Goal: Information Seeking & Learning: Learn about a topic

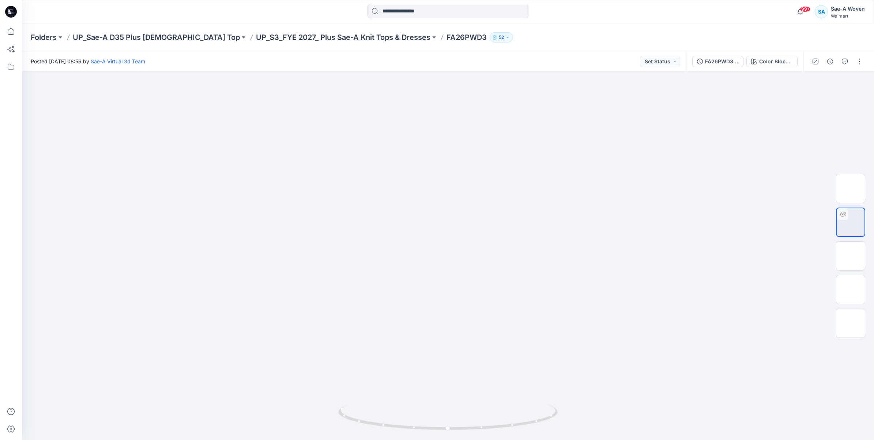
drag, startPoint x: 0, startPoint y: 0, endPoint x: 12, endPoint y: 8, distance: 14.4
click at [12, 9] on icon at bounding box center [11, 12] width 12 height 12
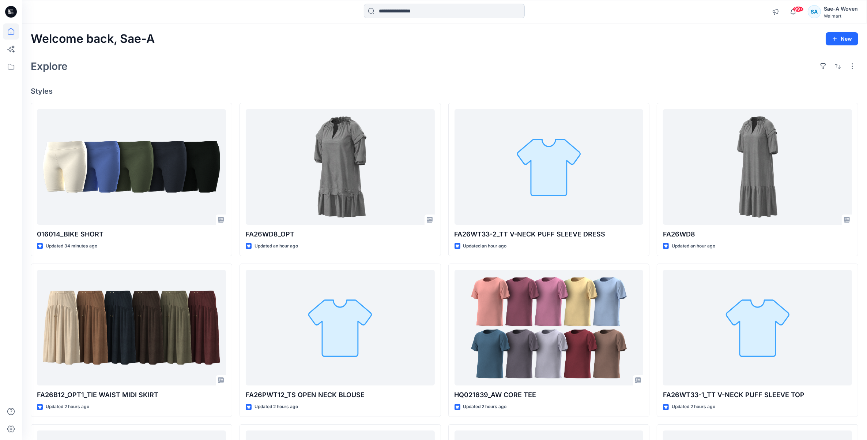
click at [463, 12] on input at bounding box center [444, 11] width 161 height 15
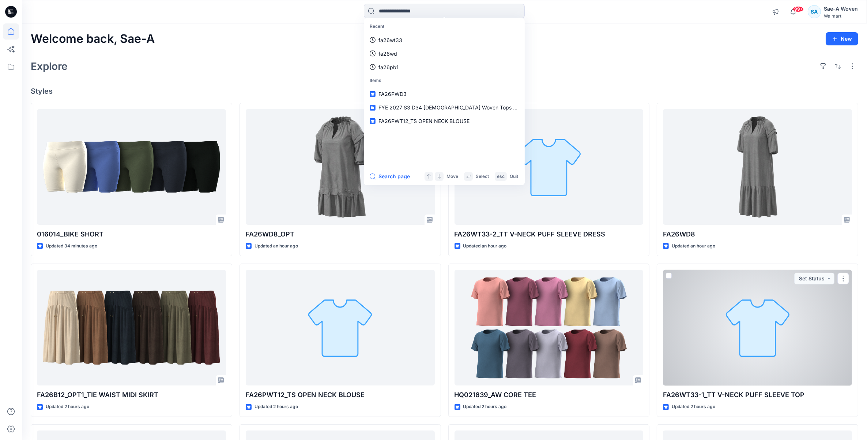
click at [787, 350] on div at bounding box center [757, 328] width 189 height 116
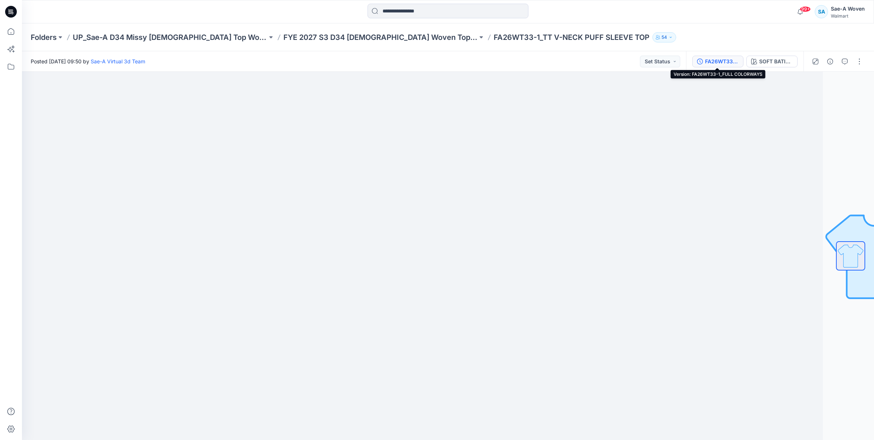
click at [714, 57] on div "FA26WT33-1_FULL COLORWAYS" at bounding box center [722, 61] width 34 height 8
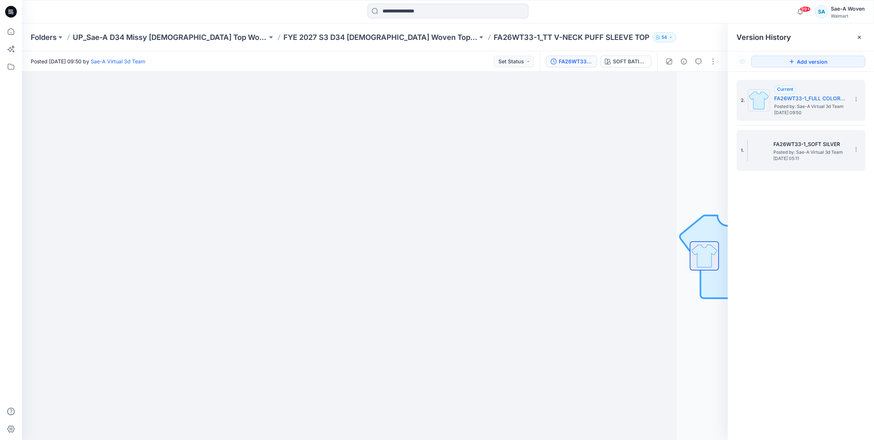
click at [790, 158] on span "[DATE] 05:11" at bounding box center [810, 158] width 73 height 5
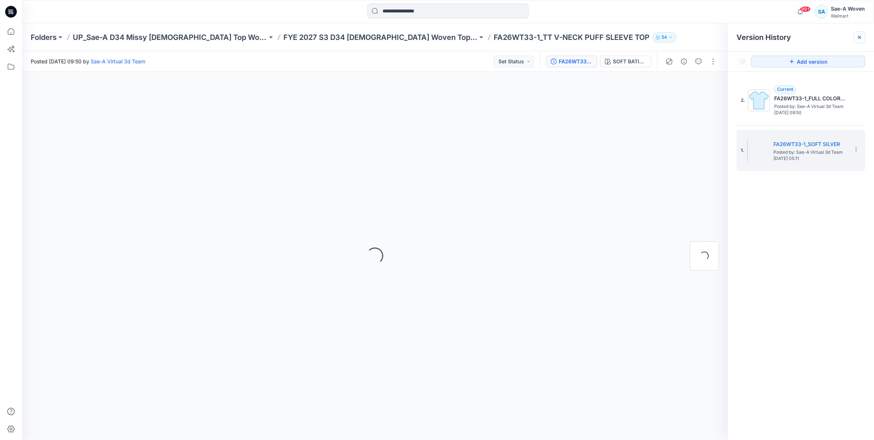
click at [857, 36] on icon at bounding box center [860, 37] width 6 height 6
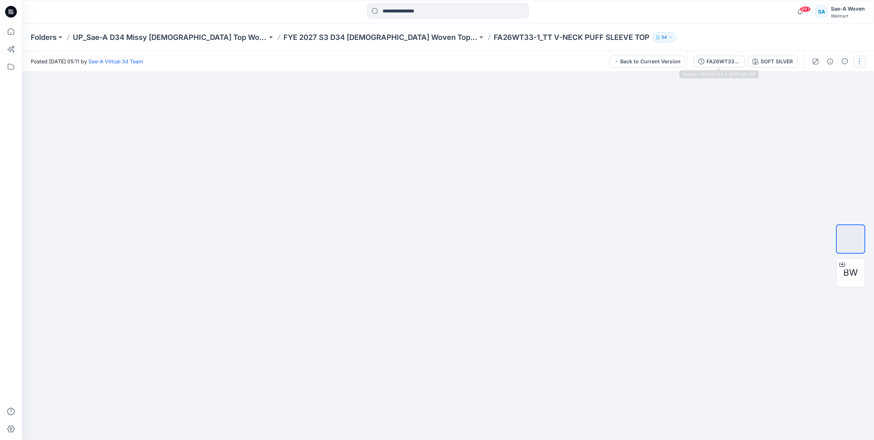
click at [717, 57] on div "FA26WT33-1_SOFT SILVER" at bounding box center [724, 61] width 34 height 8
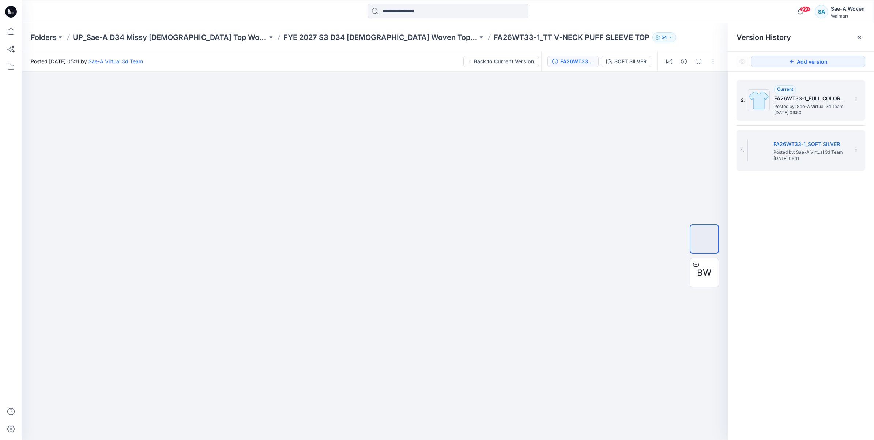
click at [806, 110] on span "[DATE] 09:50" at bounding box center [810, 112] width 73 height 5
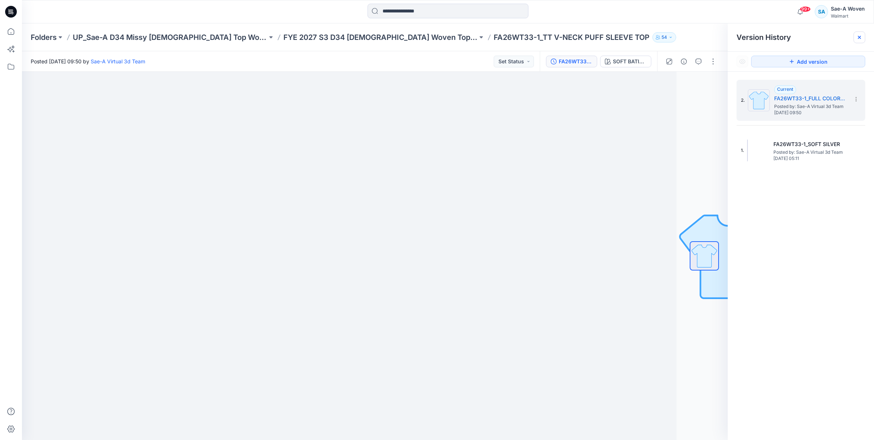
click at [857, 41] on div at bounding box center [860, 37] width 12 height 12
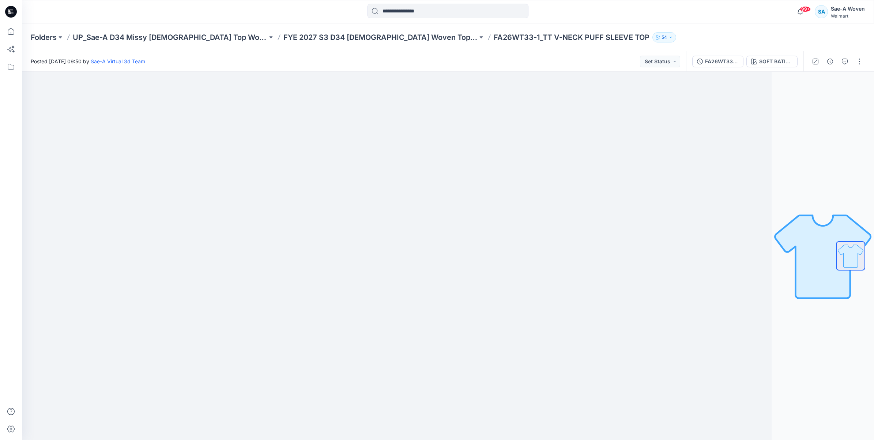
click at [731, 32] on div "Folders UP_Sae-A D34 Missy [DEMOGRAPHIC_DATA] Top Woven FYE 2027 S3 D34 [DEMOGR…" at bounding box center [420, 37] width 778 height 10
click at [847, 279] on div at bounding box center [850, 255] width 29 height 183
click at [507, 80] on div at bounding box center [397, 256] width 750 height 368
click at [494, 37] on p "FA26WT33-1_TT V-NECK PUFF SLEEVE TOP" at bounding box center [572, 37] width 156 height 10
click at [4, 15] on div at bounding box center [10, 11] width 23 height 23
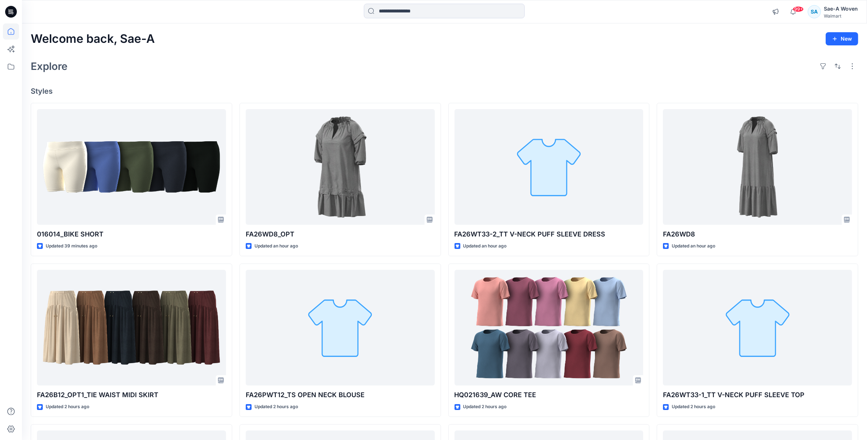
click at [706, 64] on div "Explore" at bounding box center [445, 66] width 828 height 18
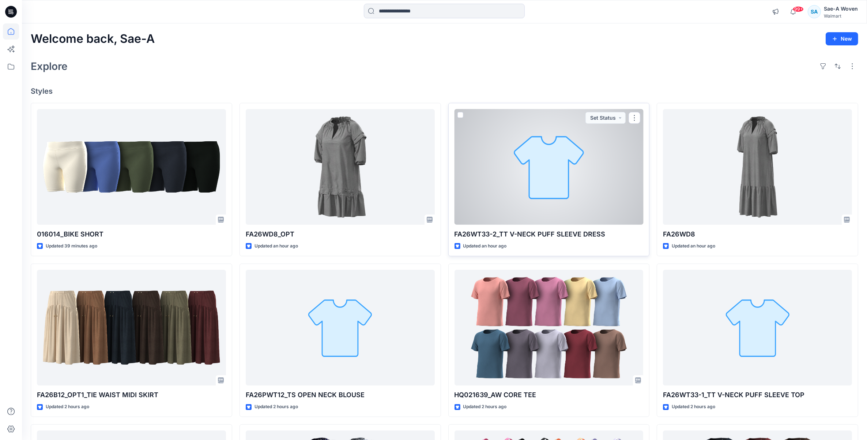
click at [491, 150] on div at bounding box center [549, 167] width 189 height 116
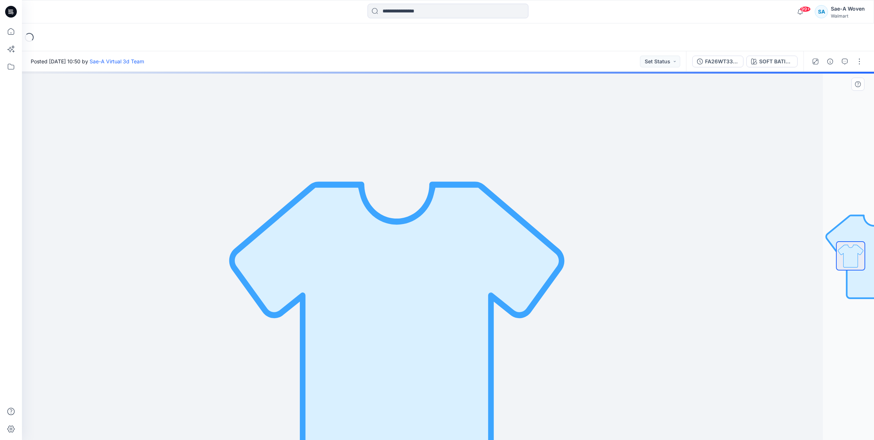
click at [377, 292] on img at bounding box center [397, 329] width 366 height 366
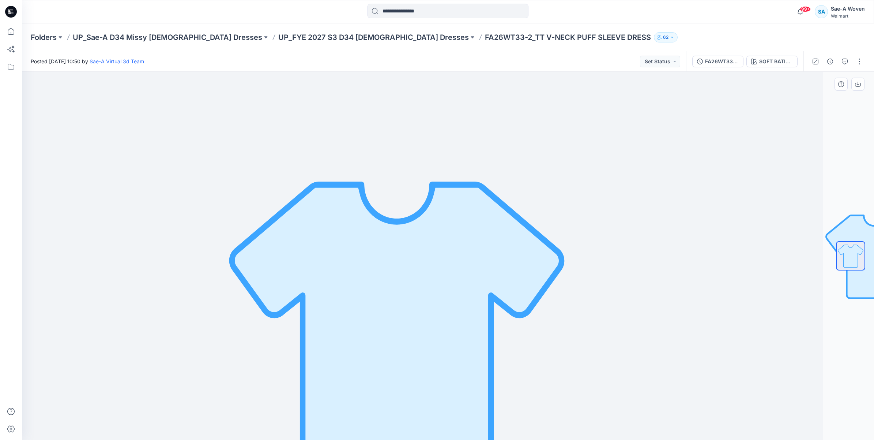
click at [640, 224] on div at bounding box center [397, 256] width 852 height 368
click at [716, 176] on div at bounding box center [397, 256] width 852 height 368
click at [863, 84] on button "button" at bounding box center [857, 84] width 13 height 13
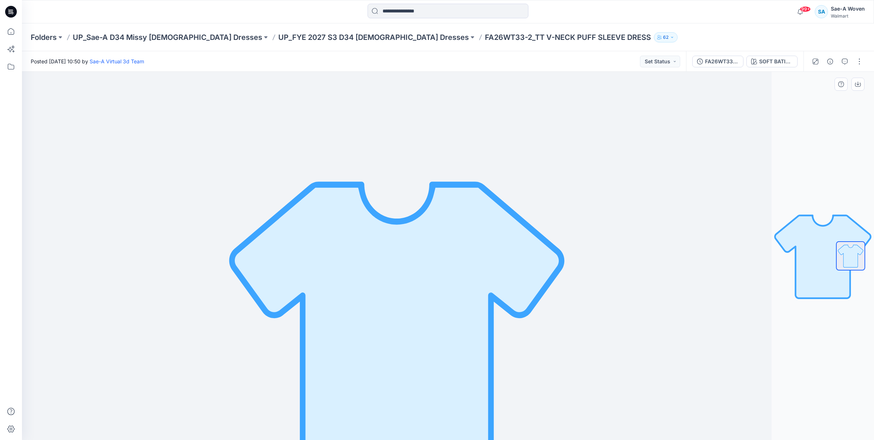
click at [680, 163] on div at bounding box center [397, 256] width 750 height 368
click at [430, 15] on input at bounding box center [448, 11] width 161 height 15
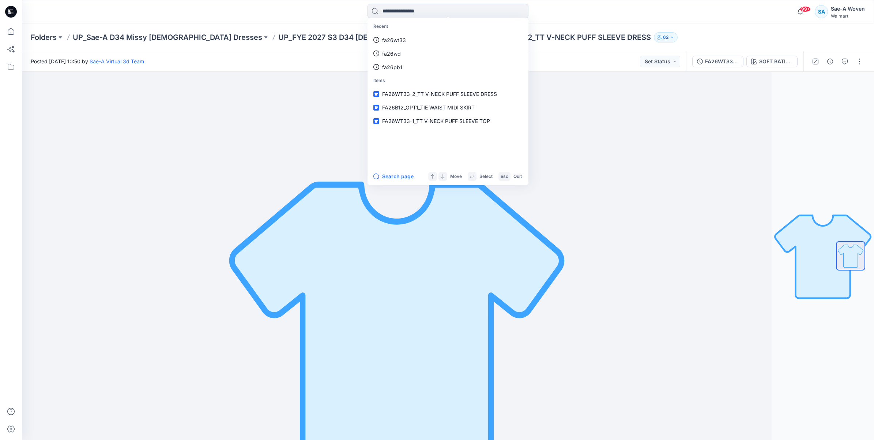
click at [430, 15] on input at bounding box center [448, 11] width 161 height 15
click at [293, 18] on div "Recent fa26wt33 fa26wd fa26pb1 Items FA26WT33-2_TT V-NECK PUFF SLEEVE DRESS FA2…" at bounding box center [448, 12] width 426 height 16
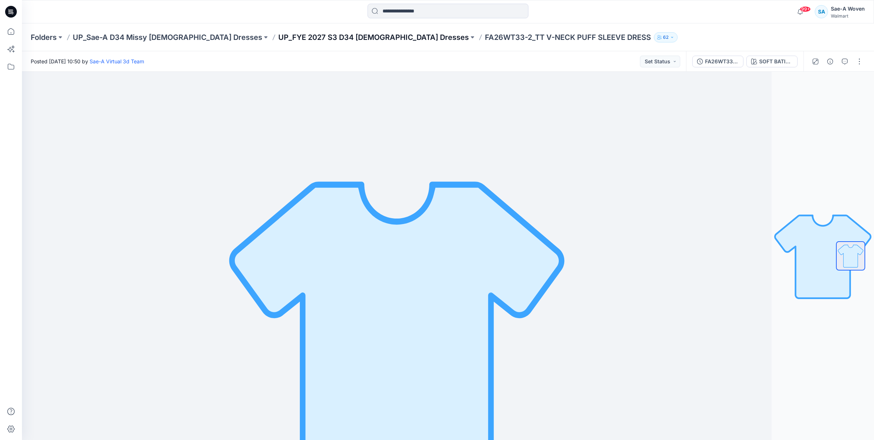
click at [297, 37] on p "UP_FYE 2027 S3 D34 [DEMOGRAPHIC_DATA] Dresses" at bounding box center [373, 37] width 191 height 10
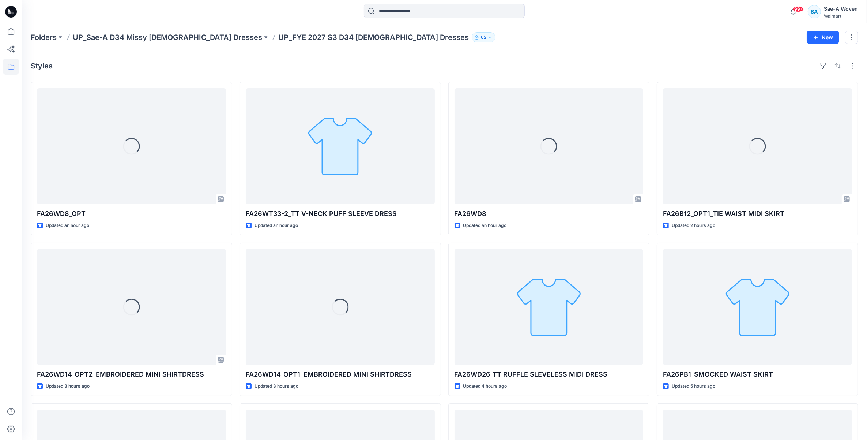
click at [3, 10] on div at bounding box center [10, 11] width 23 height 23
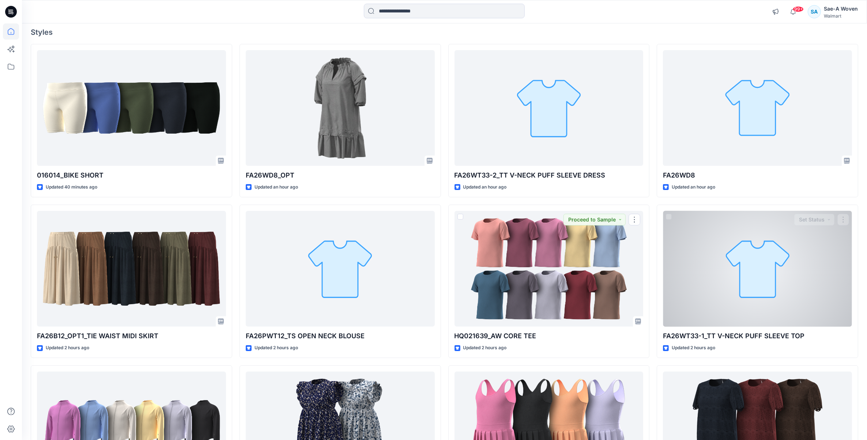
scroll to position [91, 0]
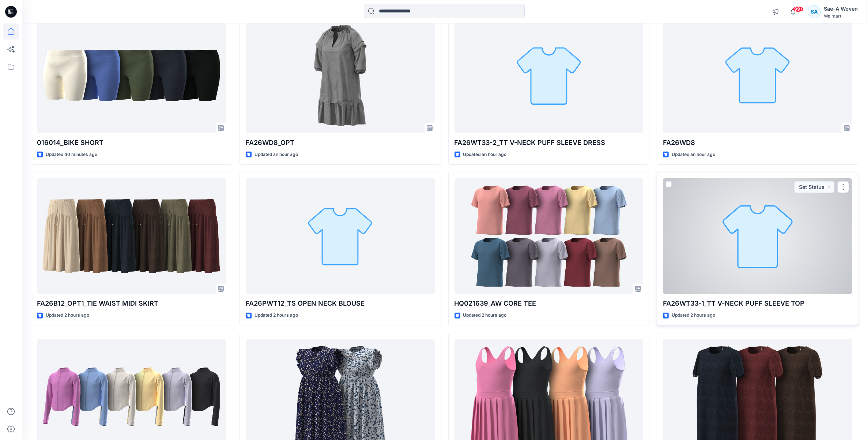
click at [777, 271] on div at bounding box center [757, 236] width 189 height 116
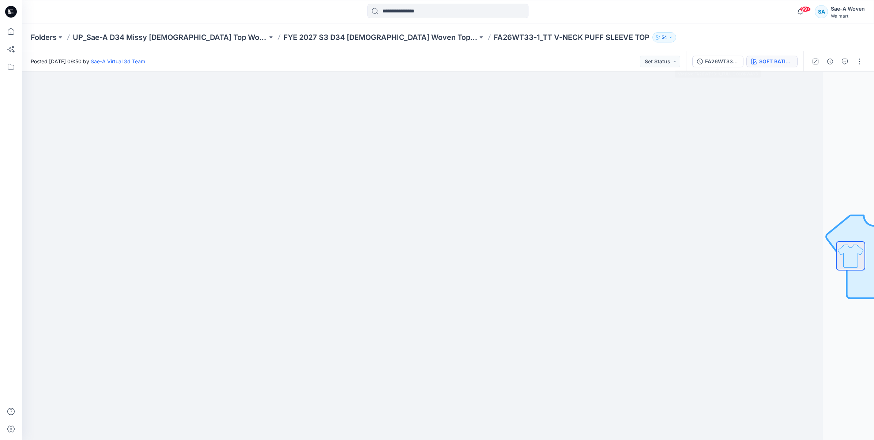
click at [750, 65] on button "SOFT BATIK PEARLS FLORAL" at bounding box center [771, 62] width 51 height 12
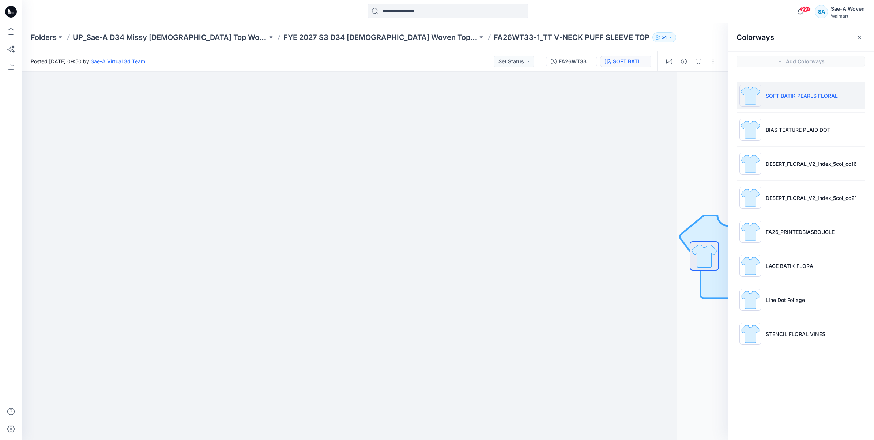
click at [869, 41] on div "Colorways" at bounding box center [801, 36] width 146 height 27
click at [862, 38] on icon "button" at bounding box center [860, 37] width 6 height 6
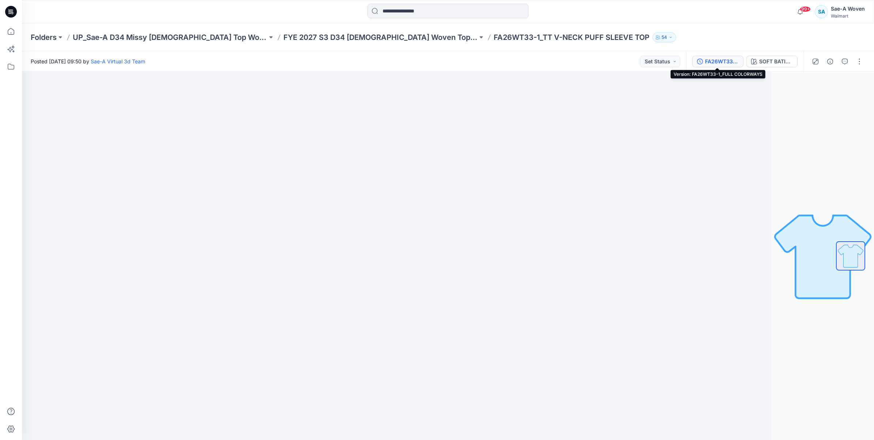
click at [712, 59] on div "FA26WT33-1_FULL COLORWAYS" at bounding box center [722, 61] width 34 height 8
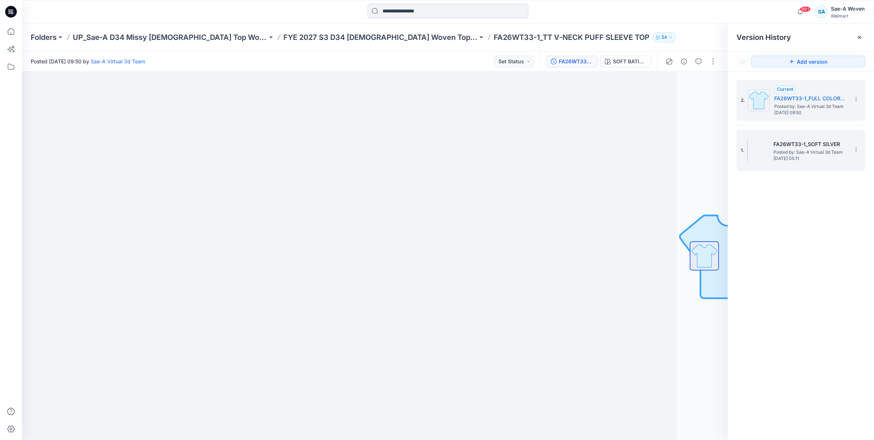
click at [810, 151] on span "Posted by: Sae-A Virtual 3d Team" at bounding box center [810, 151] width 73 height 7
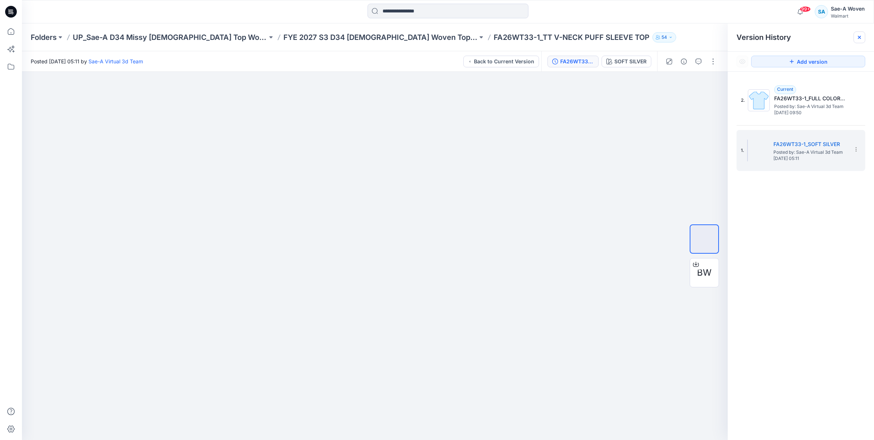
click at [858, 38] on icon at bounding box center [859, 37] width 3 height 3
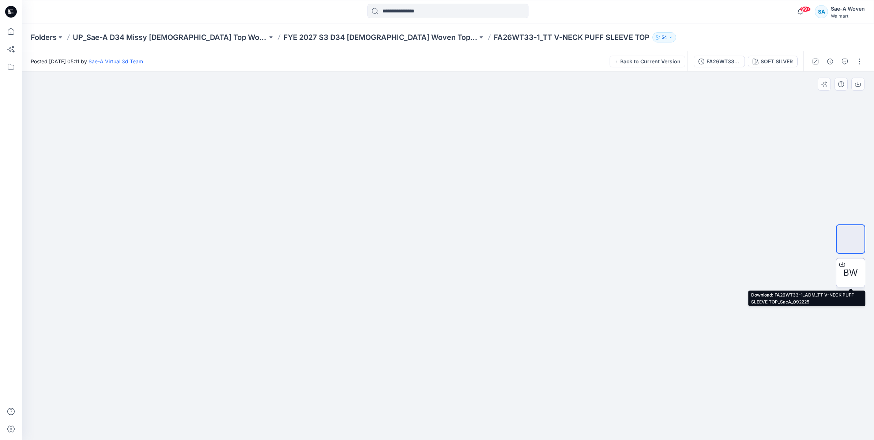
click at [853, 282] on div "BW" at bounding box center [850, 272] width 29 height 29
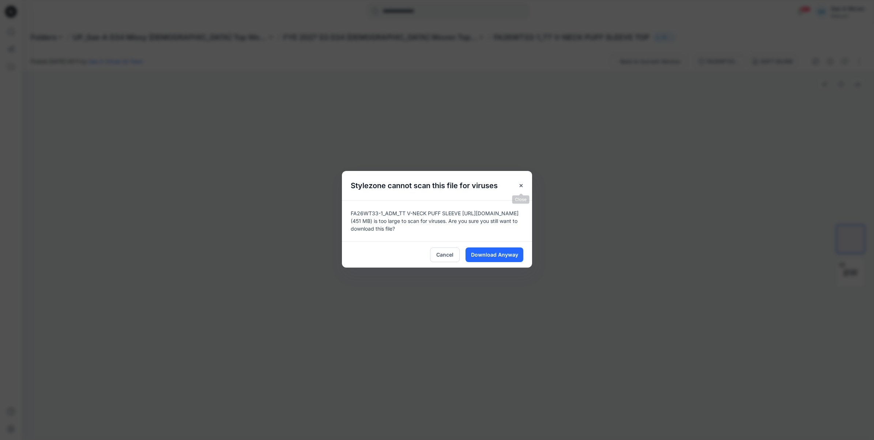
click at [518, 181] on button "Close" at bounding box center [521, 185] width 13 height 13
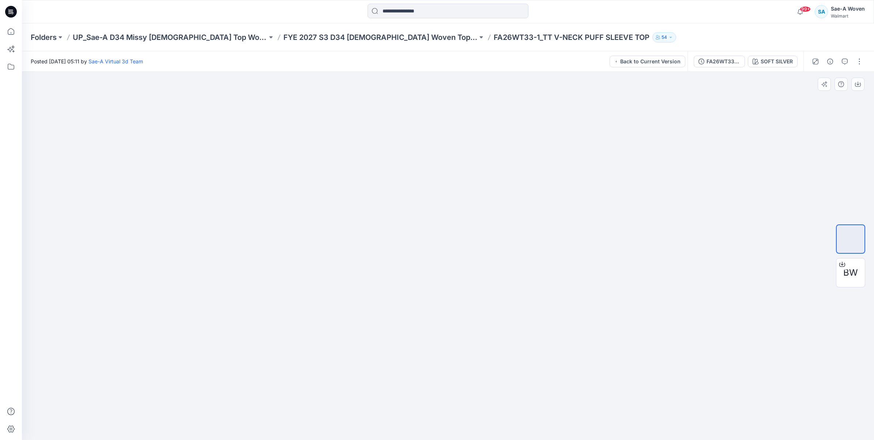
click at [791, 260] on div at bounding box center [448, 256] width 852 height 368
click at [338, 37] on p "FYE 2027 S3 D34 [DEMOGRAPHIC_DATA] Woven Tops - Sae-A" at bounding box center [380, 37] width 195 height 10
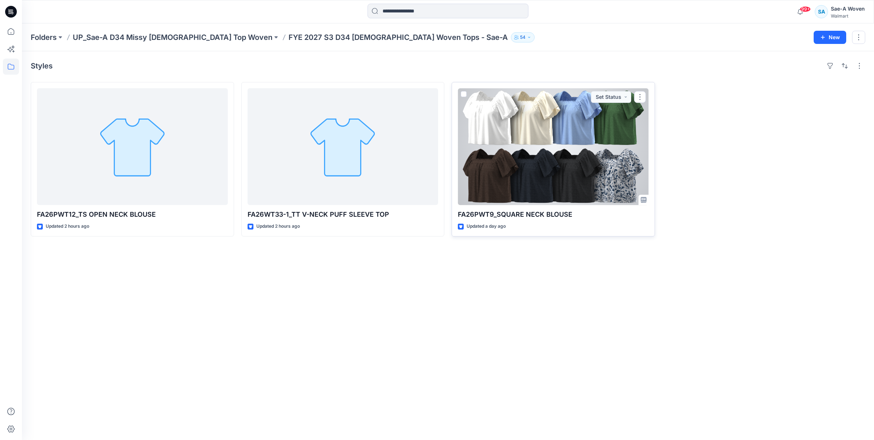
click at [575, 206] on div "FA26PWT9_SQUARE NECK BLOUSE Updated a day ago Set Status" at bounding box center [553, 159] width 203 height 154
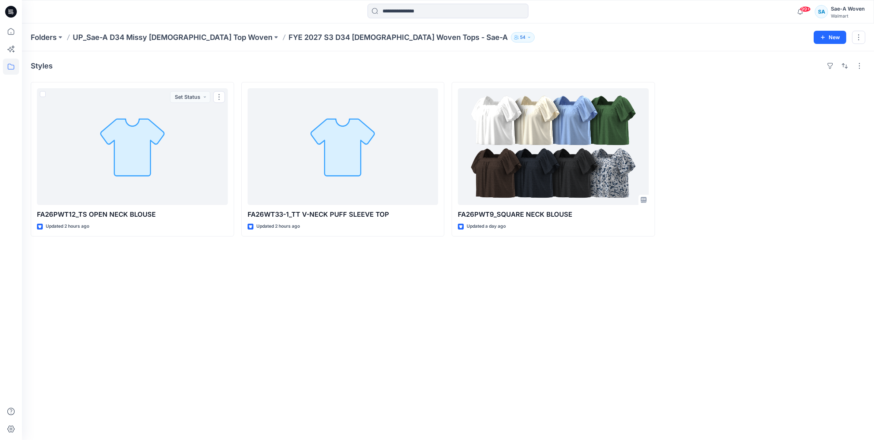
click at [377, 368] on div "Styles FA26PWT12_TS OPEN NECK BLOUSE Updated 2 hours ago Set Status FA26WT33-1_…" at bounding box center [448, 245] width 852 height 388
click at [478, 337] on div "Styles FA26PWT12_TS OPEN NECK BLOUSE Updated 2 hours ago FA26WT33-1_TT V-NECK P…" at bounding box center [448, 245] width 852 height 388
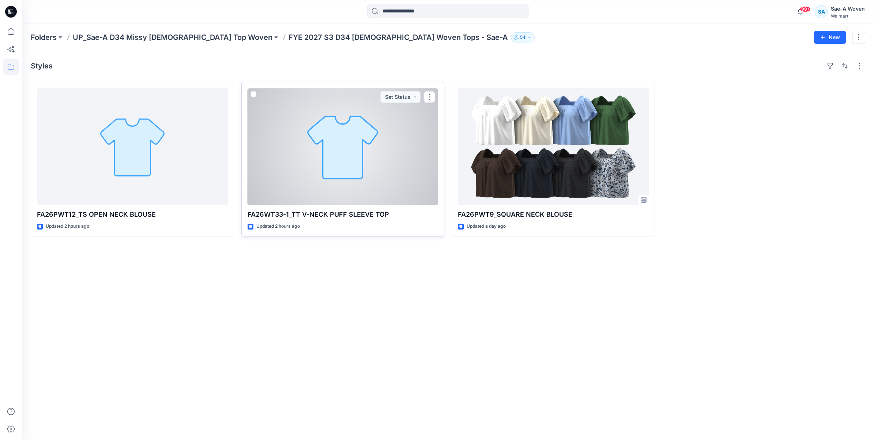
click at [400, 185] on div at bounding box center [343, 146] width 191 height 117
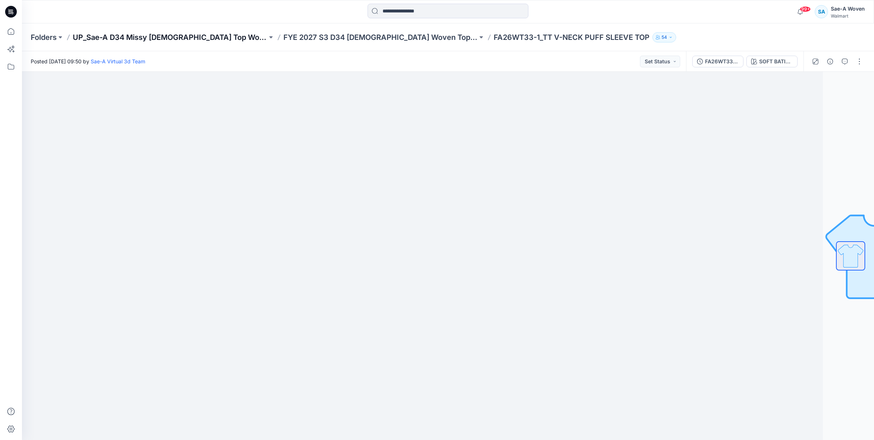
click at [146, 42] on p "UP_Sae-A D34 Missy [DEMOGRAPHIC_DATA] Top Woven" at bounding box center [170, 37] width 195 height 10
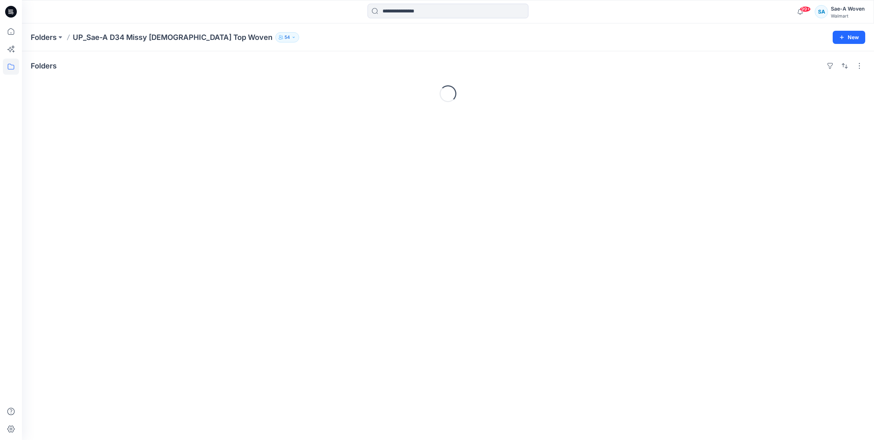
click at [448, 19] on div at bounding box center [448, 12] width 161 height 16
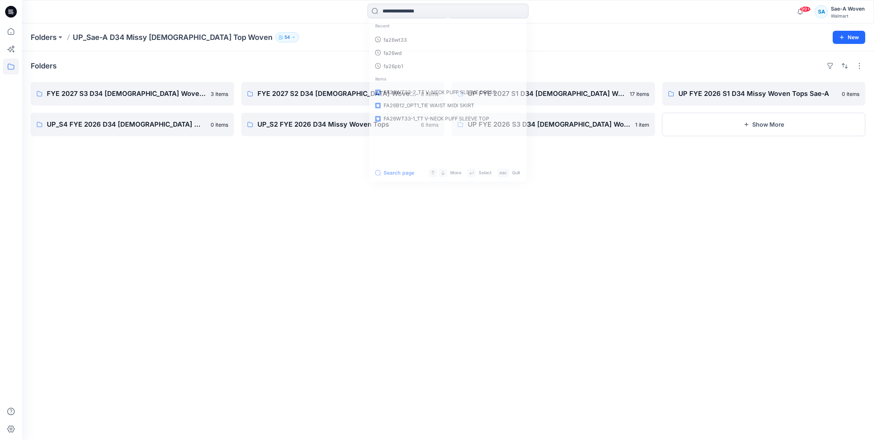
click at [444, 8] on input at bounding box center [448, 11] width 161 height 15
type input "**********"
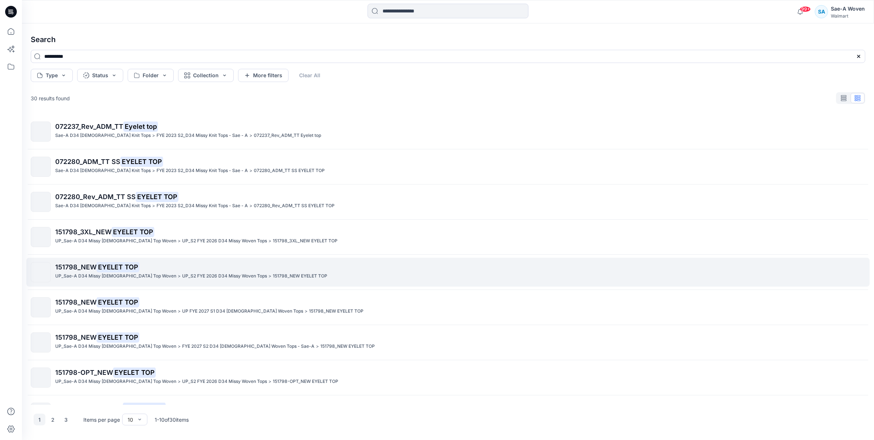
click at [164, 271] on p "151798_NEW EYELET TOP" at bounding box center [460, 267] width 810 height 10
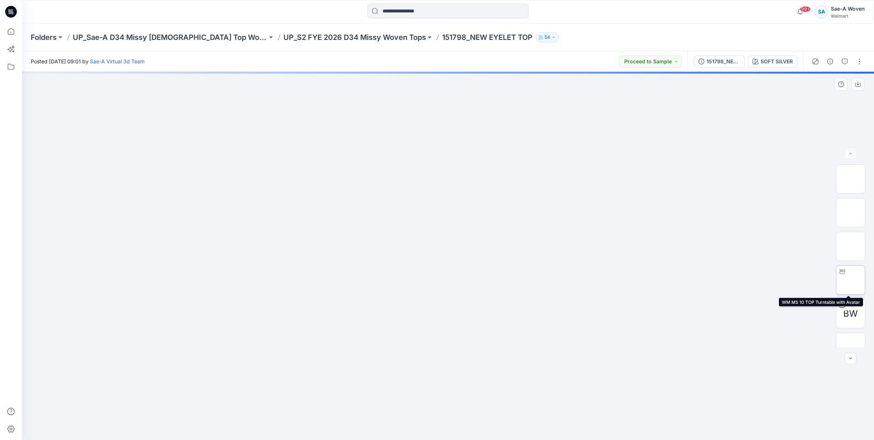
click at [836, 274] on div at bounding box center [842, 272] width 12 height 12
click at [869, 188] on div "BW" at bounding box center [850, 255] width 47 height 183
